Goal: Check status: Check status

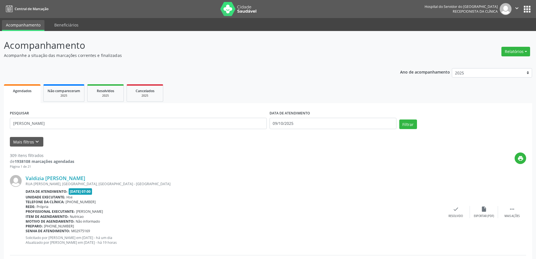
click at [400, 119] on button "Filtrar" at bounding box center [409, 124] width 18 height 10
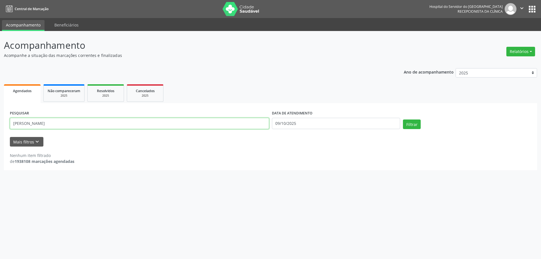
click at [164, 122] on input "[PERSON_NAME]" at bounding box center [139, 123] width 259 height 11
paste input "[PERSON_NAME] [PERSON_NAME]"
type input "[PERSON_NAME] [PERSON_NAME]"
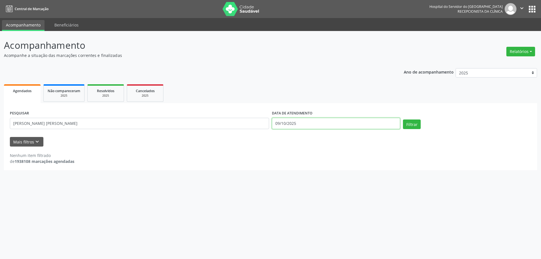
click at [325, 125] on input "09/10/2025" at bounding box center [336, 123] width 128 height 11
click at [418, 124] on button "Filtrar" at bounding box center [412, 124] width 18 height 10
select select "9"
drag, startPoint x: 323, startPoint y: 120, endPoint x: 321, endPoint y: 122, distance: 3.0
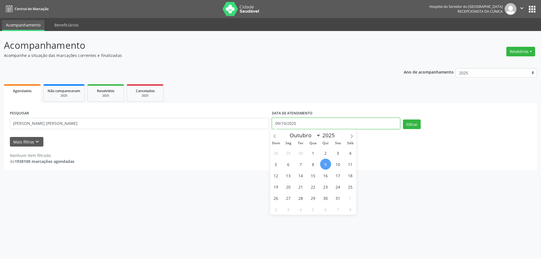
click at [321, 121] on input "09/10/2025" at bounding box center [336, 123] width 128 height 11
click at [321, 122] on input "09/10/2025" at bounding box center [336, 123] width 128 height 11
click at [403, 119] on button "Filtrar" at bounding box center [412, 124] width 18 height 10
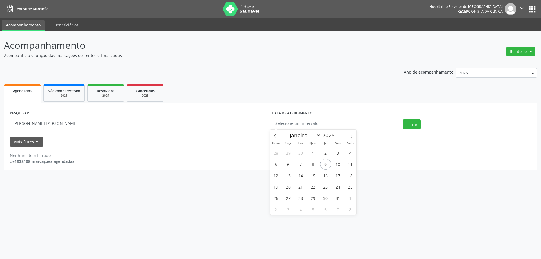
click at [120, 130] on div "PESQUISAR [PERSON_NAME]" at bounding box center [139, 121] width 262 height 24
click at [117, 126] on input "[PERSON_NAME] [PERSON_NAME]" at bounding box center [139, 123] width 259 height 11
drag, startPoint x: 92, startPoint y: 125, endPoint x: 53, endPoint y: 123, distance: 39.5
click at [53, 123] on input "[PERSON_NAME] [PERSON_NAME]" at bounding box center [139, 123] width 259 height 11
click at [403, 119] on button "Filtrar" at bounding box center [412, 124] width 18 height 10
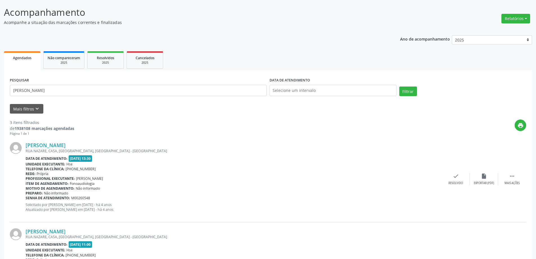
scroll to position [113, 0]
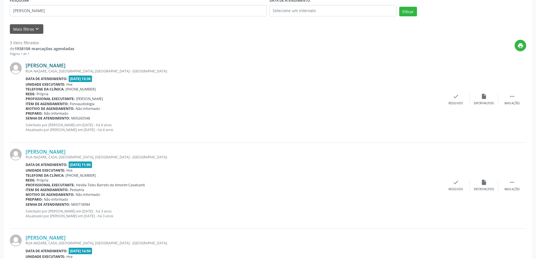
click at [51, 65] on link "[PERSON_NAME]" at bounding box center [46, 65] width 40 height 6
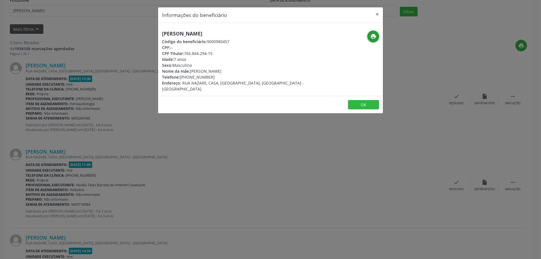
click at [376, 36] on icon "print" at bounding box center [373, 36] width 6 height 6
click at [376, 15] on button "×" at bounding box center [376, 14] width 11 height 14
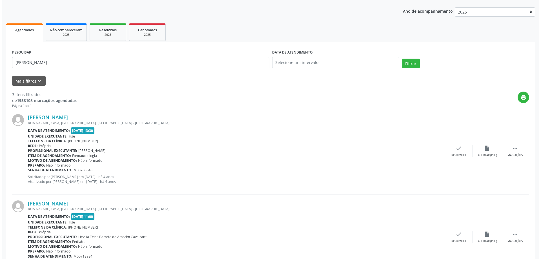
scroll to position [0, 0]
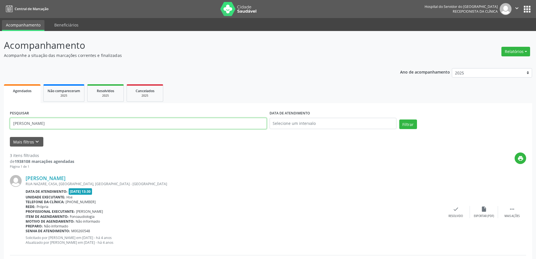
click at [75, 126] on input "[PERSON_NAME]" at bounding box center [138, 123] width 257 height 11
paste input "ZO FARIAS [PERSON_NAME]"
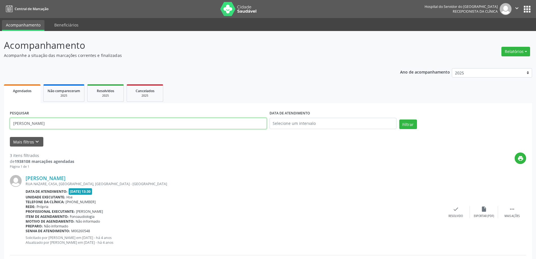
type input "[PERSON_NAME]"
click at [400, 119] on button "Filtrar" at bounding box center [409, 124] width 18 height 10
click at [63, 177] on link "[PERSON_NAME]" at bounding box center [46, 178] width 40 height 6
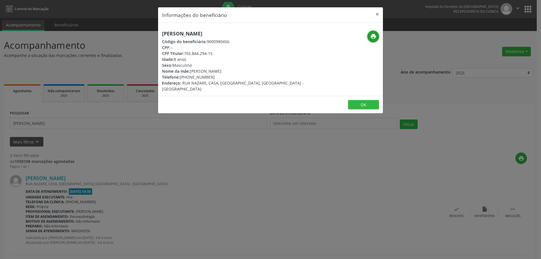
click at [371, 36] on icon "print" at bounding box center [373, 36] width 6 height 6
